Goal: Information Seeking & Learning: Find contact information

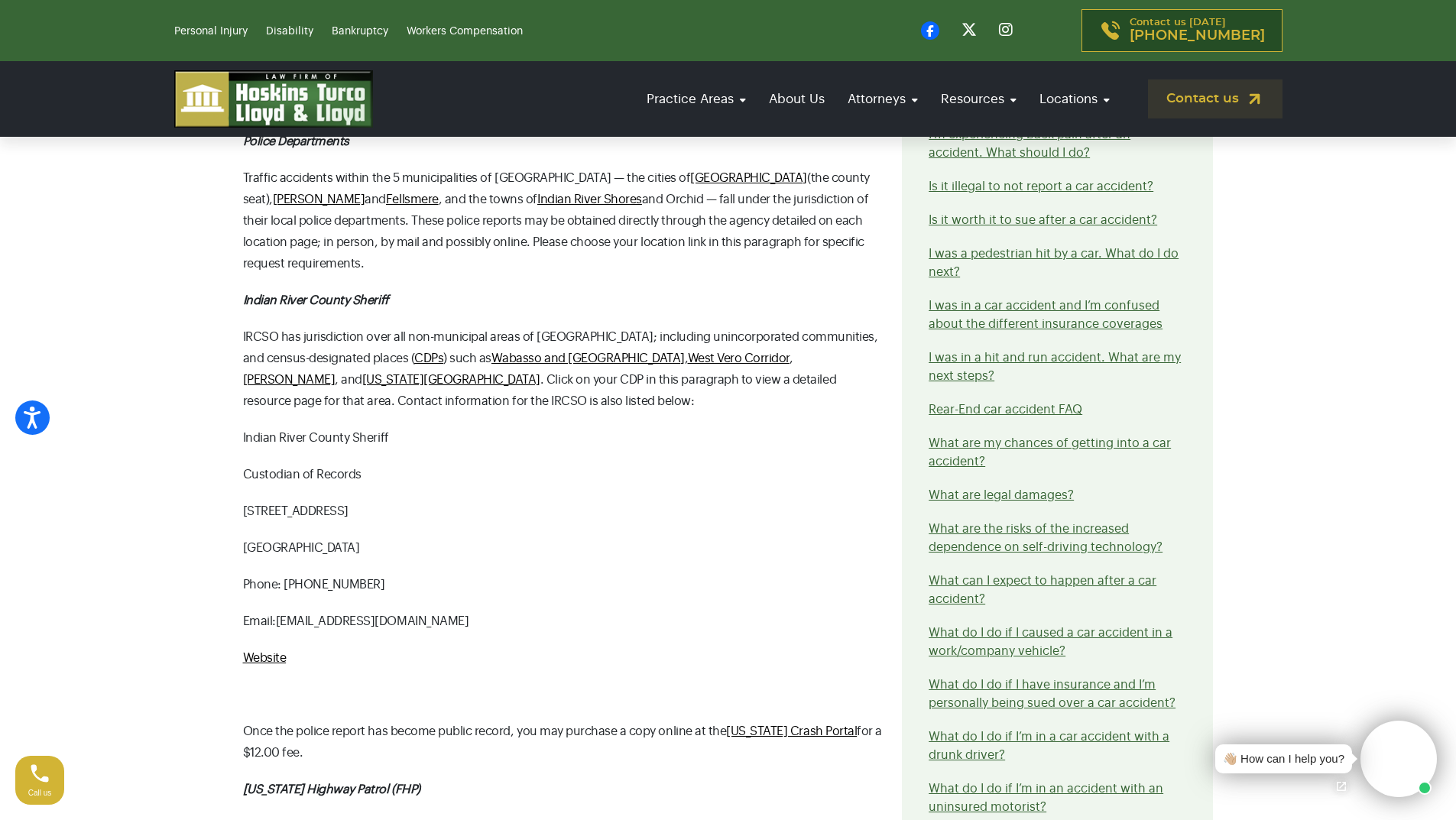
scroll to position [1681, 0]
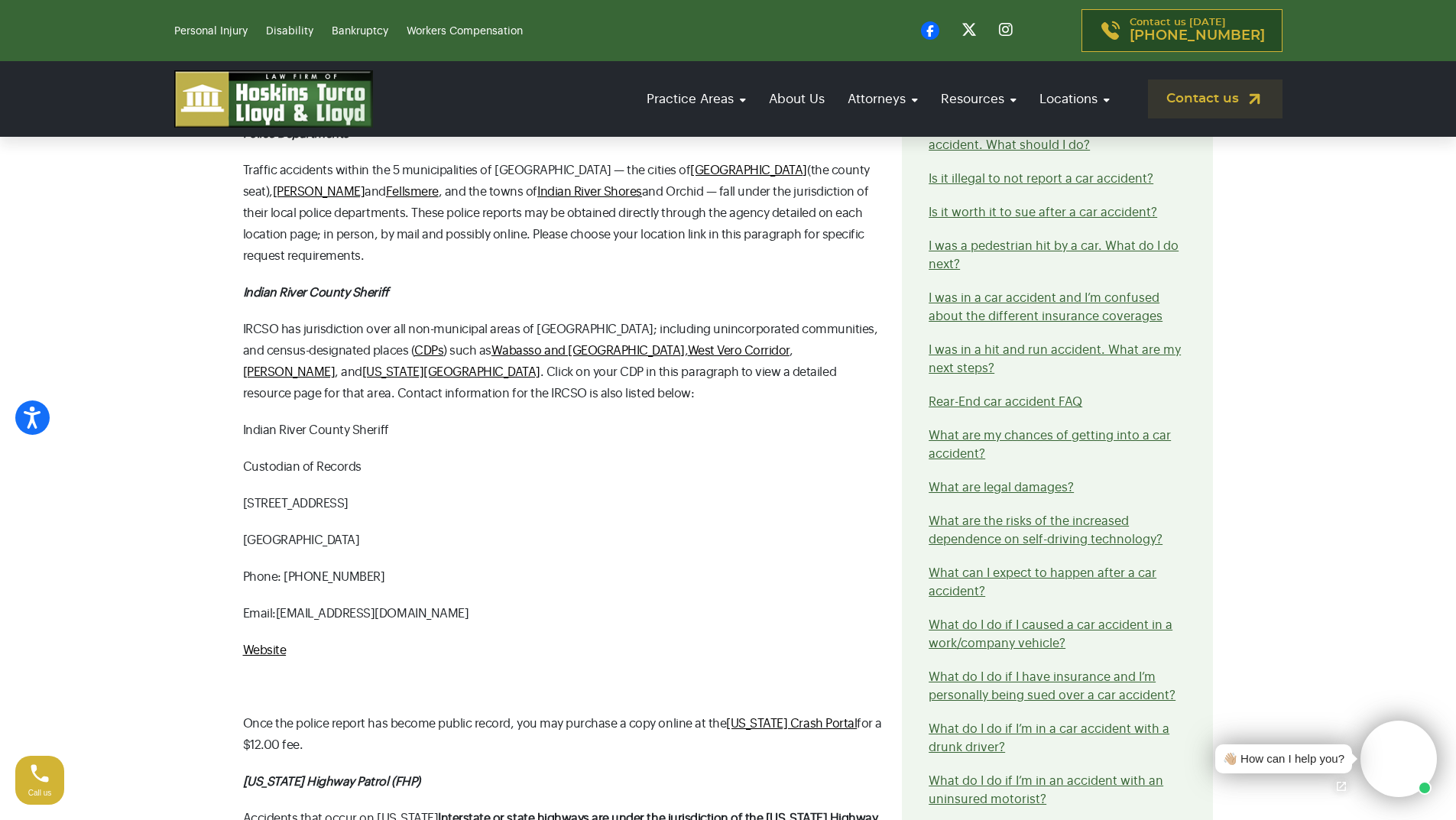
copy span "[EMAIL_ADDRESS][DOMAIN_NAME]"
drag, startPoint x: 500, startPoint y: 561, endPoint x: 279, endPoint y: 558, distance: 221.0
click at [279, 603] on p "Email: publicrecordsrequest@ircsheriff.org" at bounding box center [563, 613] width 641 height 21
copy span "[EMAIL_ADDRESS][DOMAIN_NAME]"
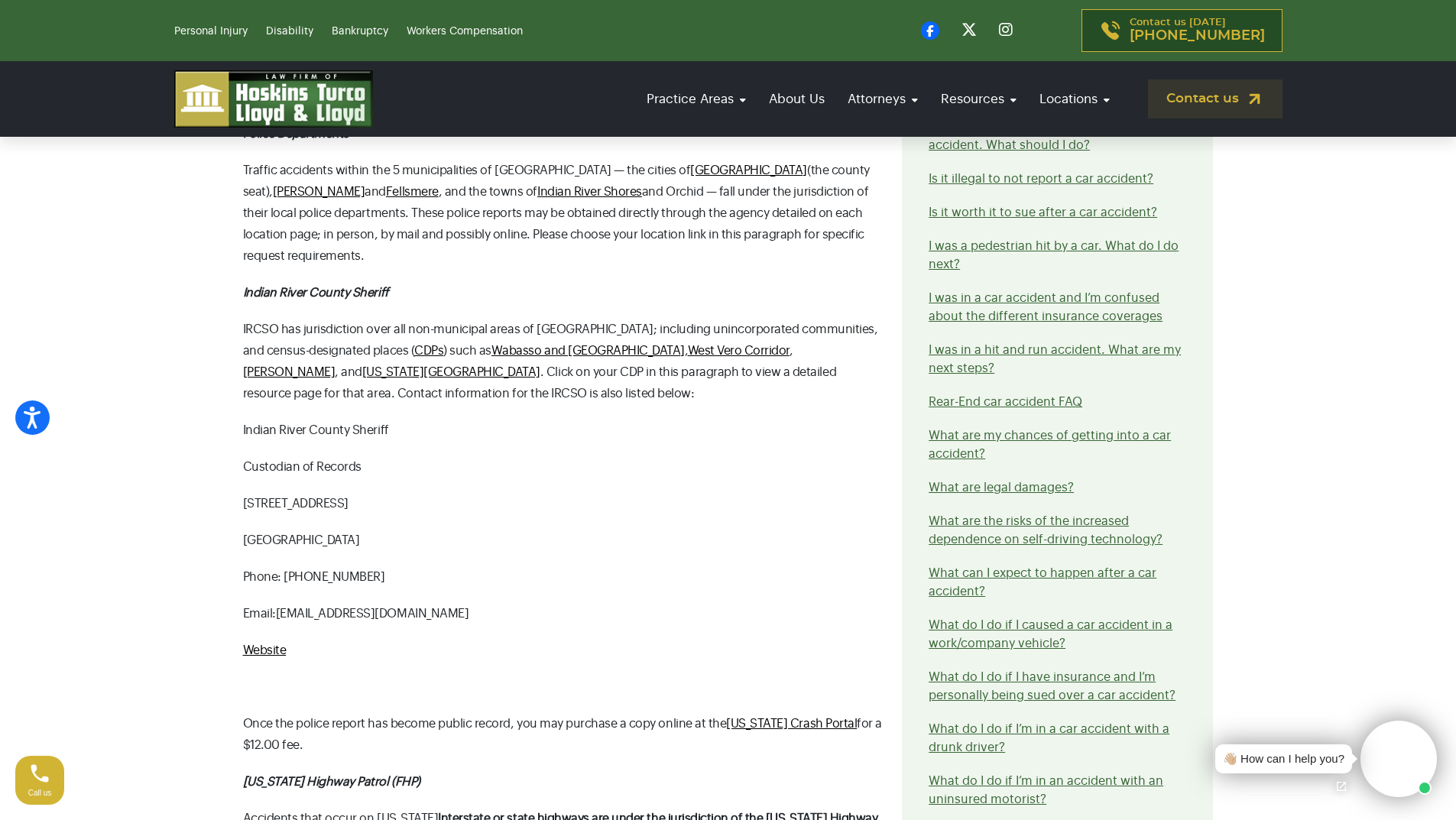
copy span "[EMAIL_ADDRESS][DOMAIN_NAME]"
